Goal: Find specific page/section: Find specific page/section

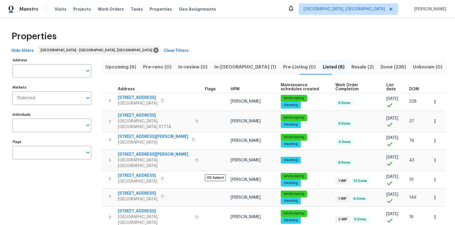
scroll to position [32, 0]
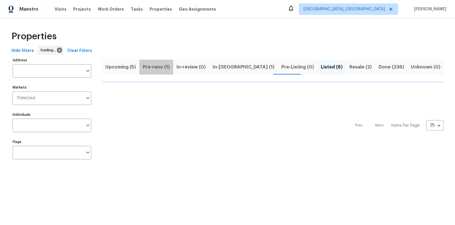
click at [160, 67] on span "Pre-reno (1)" at bounding box center [156, 67] width 27 height 8
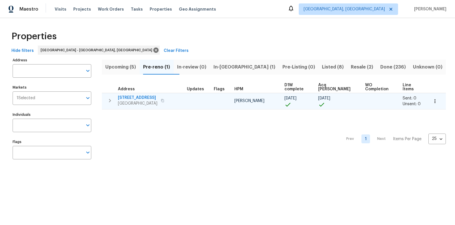
click at [140, 95] on span "[STREET_ADDRESS]" at bounding box center [137, 98] width 39 height 6
